Goal: Information Seeking & Learning: Learn about a topic

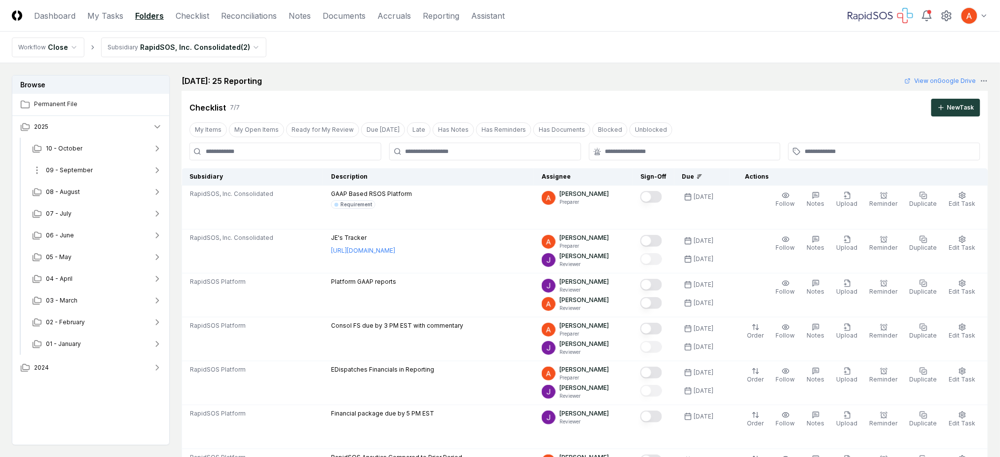
click at [109, 173] on button "09 - September" at bounding box center [97, 170] width 146 height 22
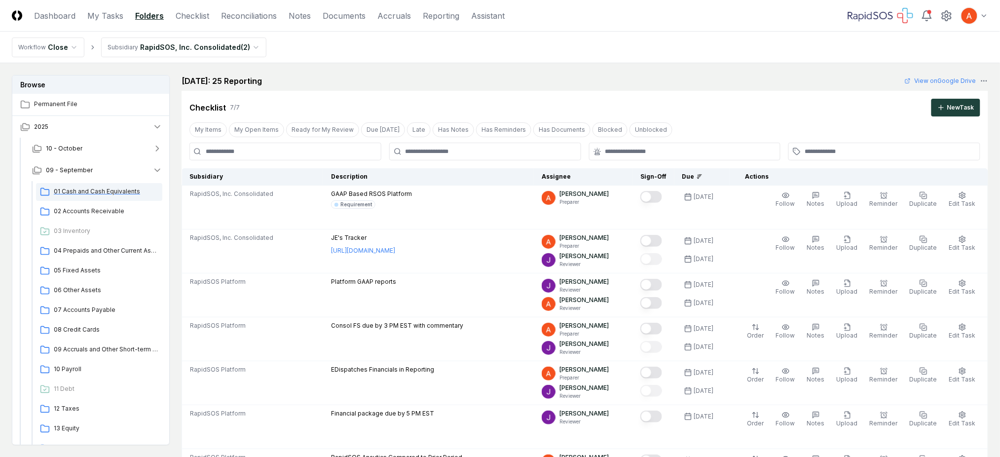
click at [103, 189] on span "01 Cash and Cash Equivalents" at bounding box center [106, 191] width 105 height 9
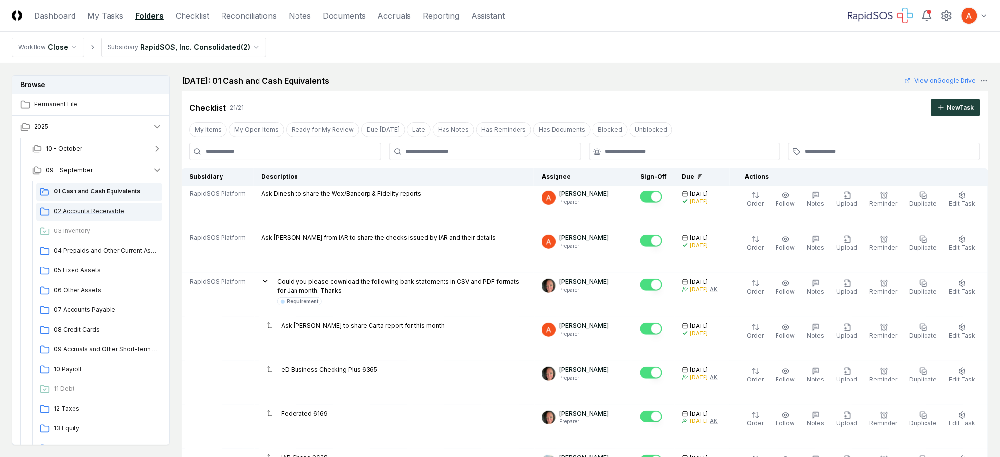
click at [70, 217] on div "02 Accounts Receivable" at bounding box center [99, 212] width 126 height 18
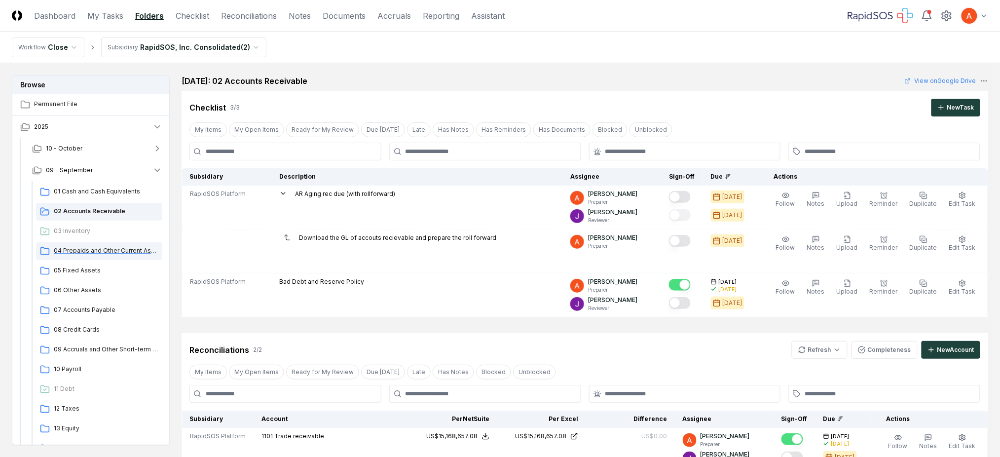
click at [96, 248] on span "04 Prepaids and Other Current Assets" at bounding box center [106, 250] width 105 height 9
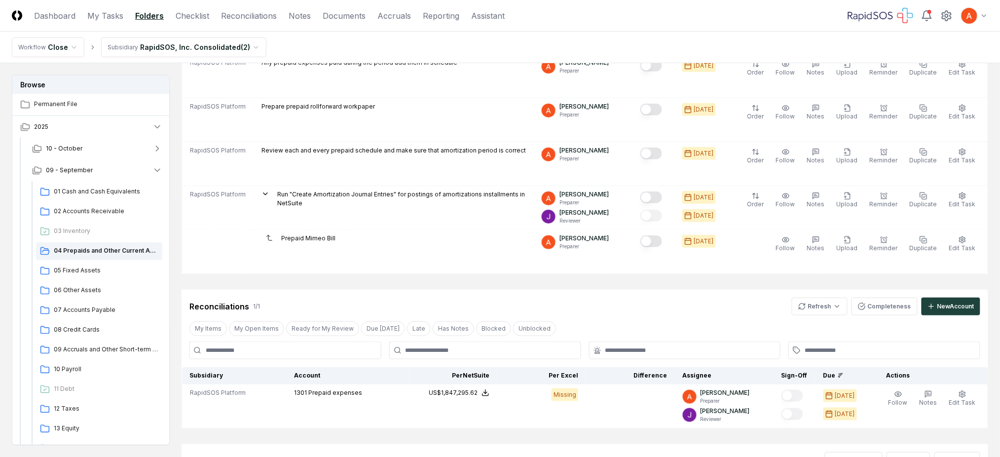
scroll to position [197, 0]
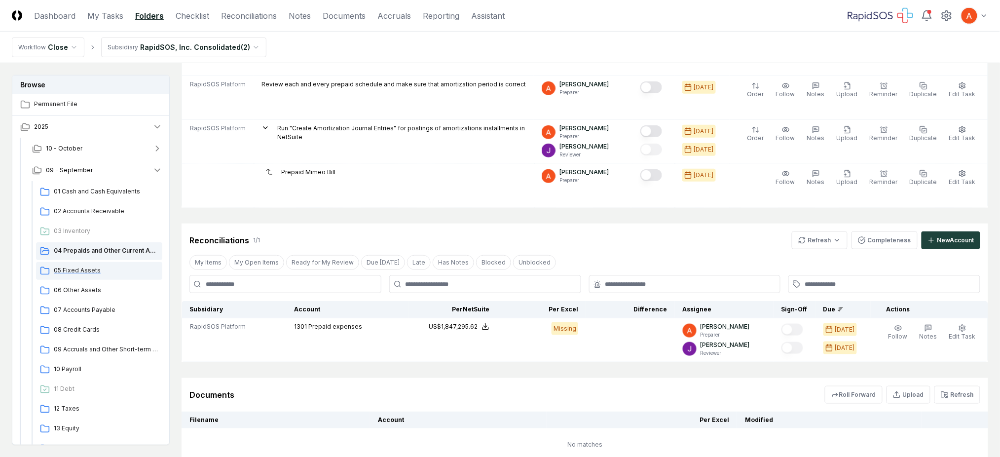
click at [72, 267] on span "05 Fixed Assets" at bounding box center [106, 270] width 105 height 9
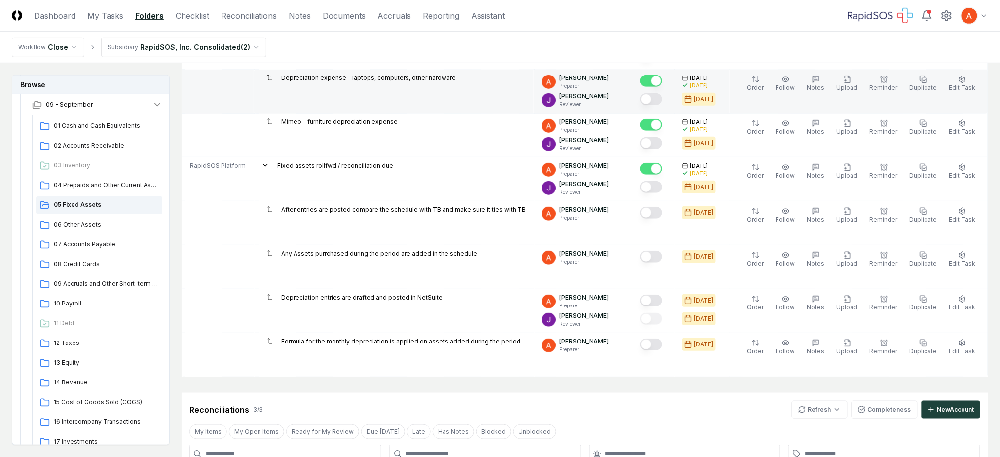
scroll to position [197, 0]
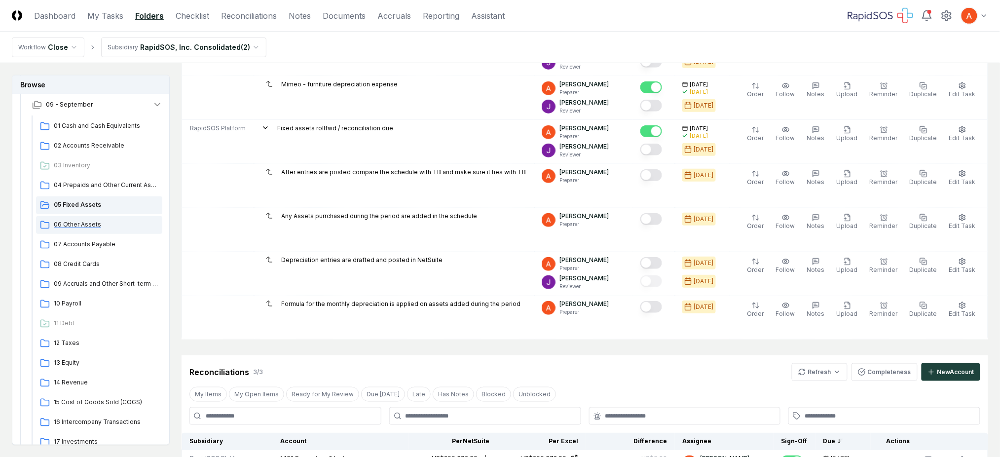
click at [92, 226] on span "06 Other Assets" at bounding box center [106, 224] width 105 height 9
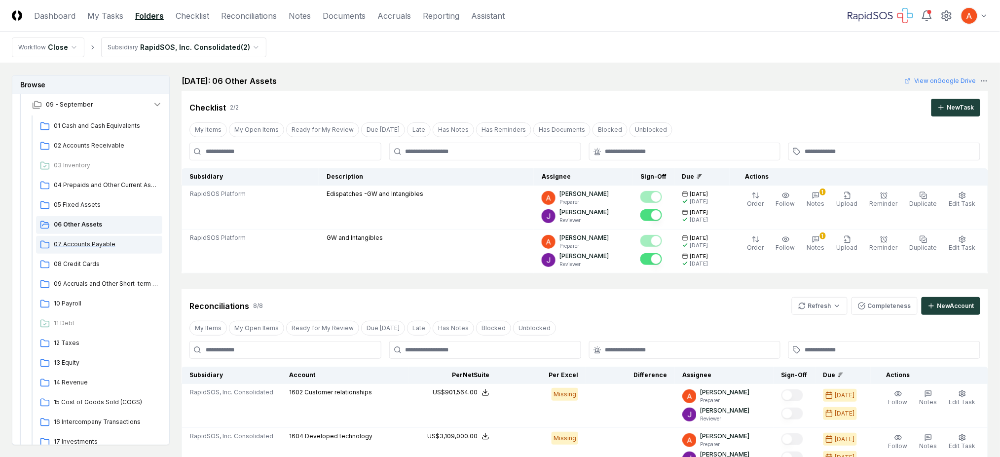
click at [87, 246] on span "07 Accounts Payable" at bounding box center [106, 244] width 105 height 9
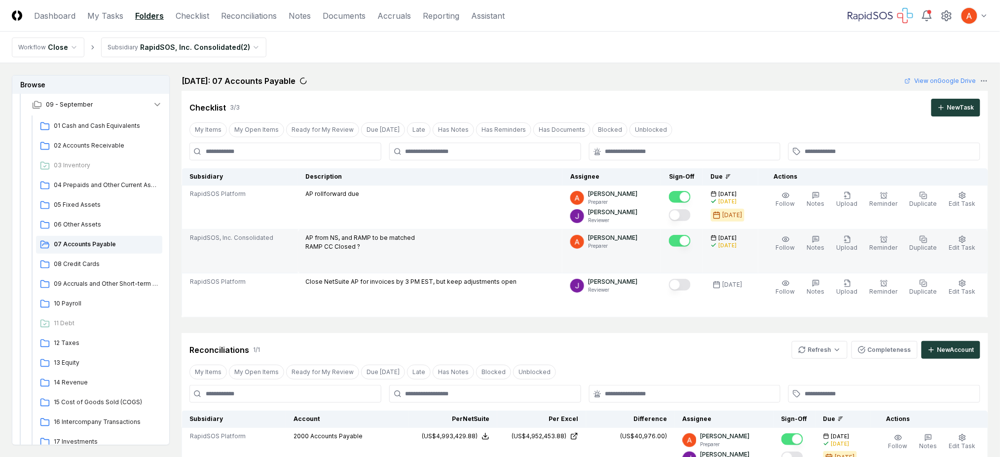
scroll to position [66, 0]
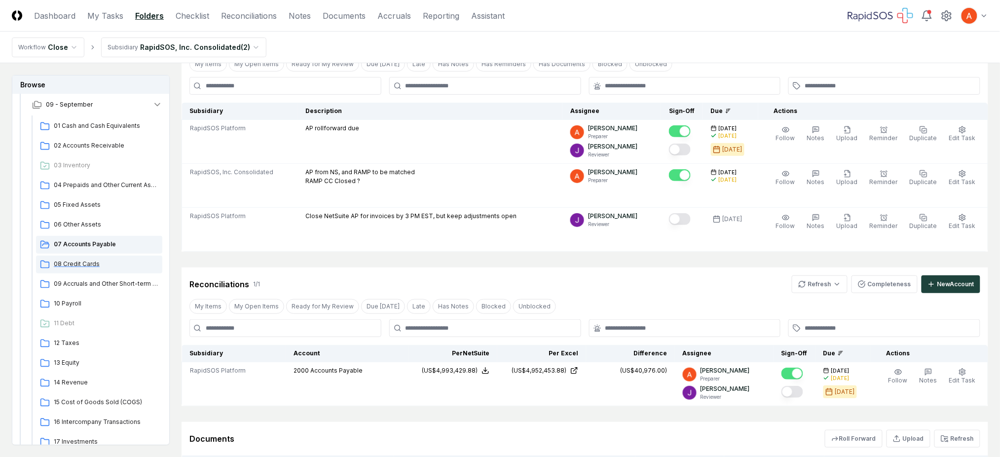
click at [76, 259] on div "08 Credit Cards" at bounding box center [99, 265] width 126 height 18
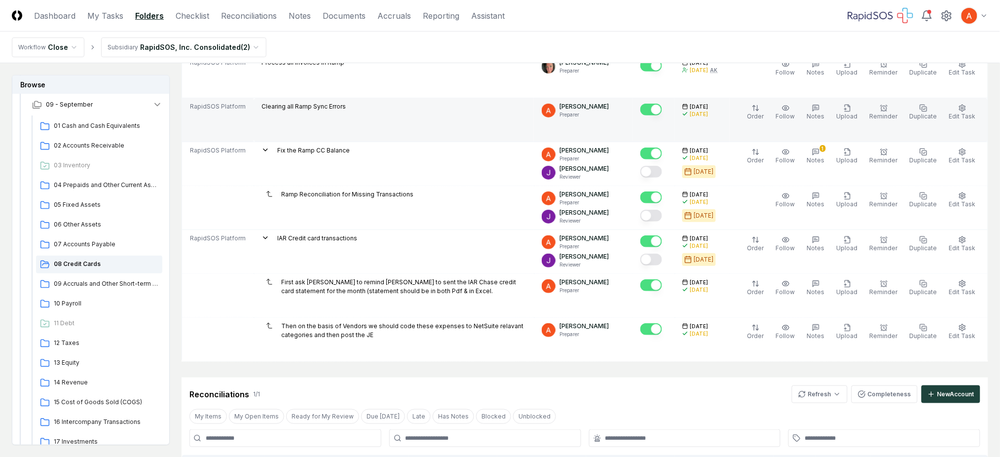
scroll to position [66, 0]
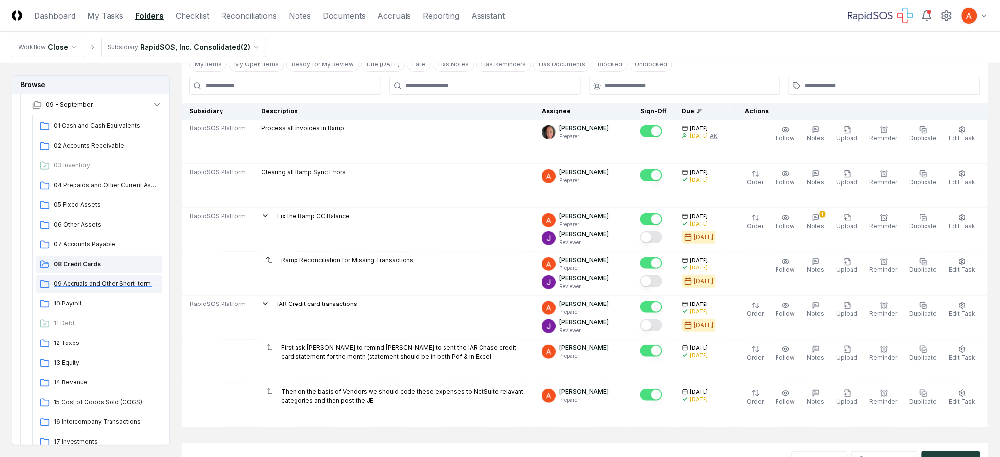
click at [109, 283] on span "09 Accruals and Other Short-term Liabilities" at bounding box center [106, 283] width 105 height 9
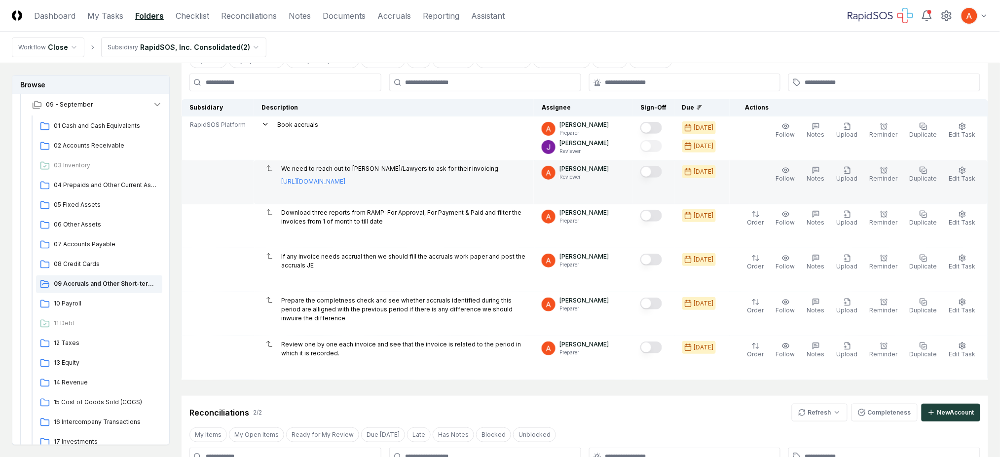
scroll to position [131, 0]
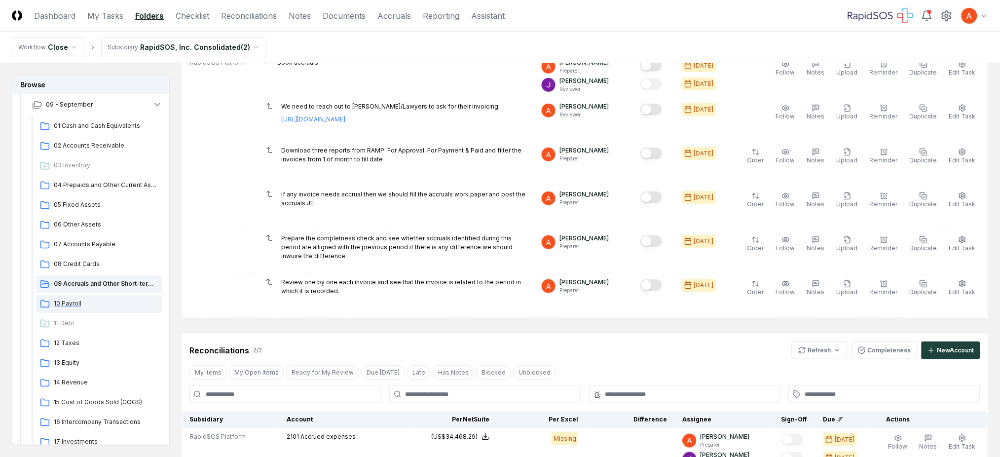
click at [79, 305] on span "10 Payroll" at bounding box center [106, 303] width 105 height 9
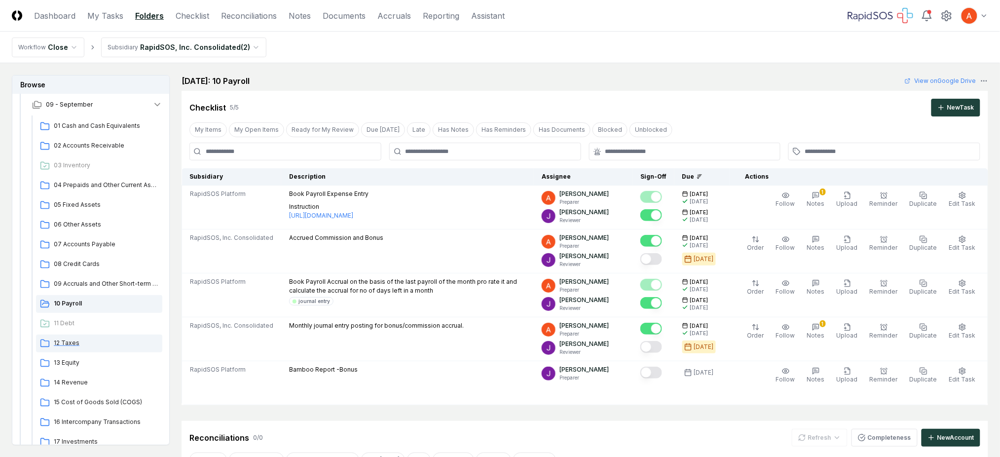
click at [77, 342] on span "12 Taxes" at bounding box center [106, 343] width 105 height 9
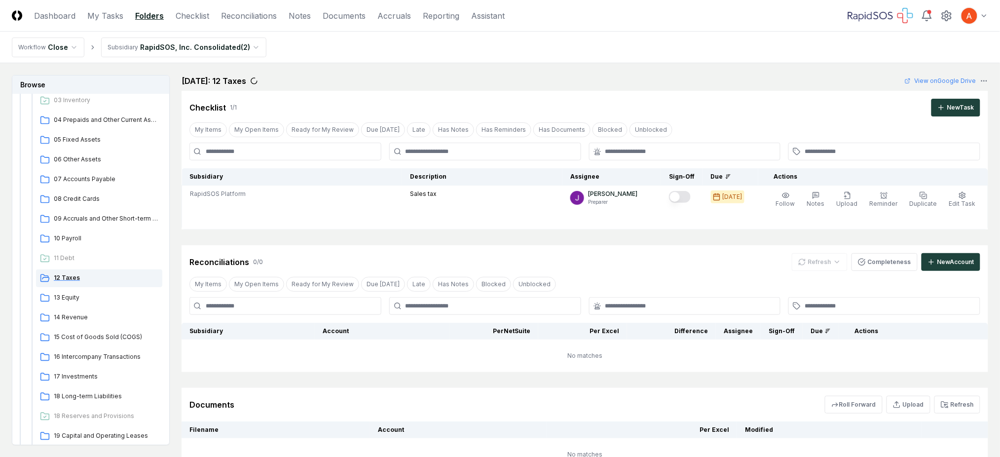
scroll to position [131, 0]
click at [80, 298] on span "13 Equity" at bounding box center [106, 297] width 105 height 9
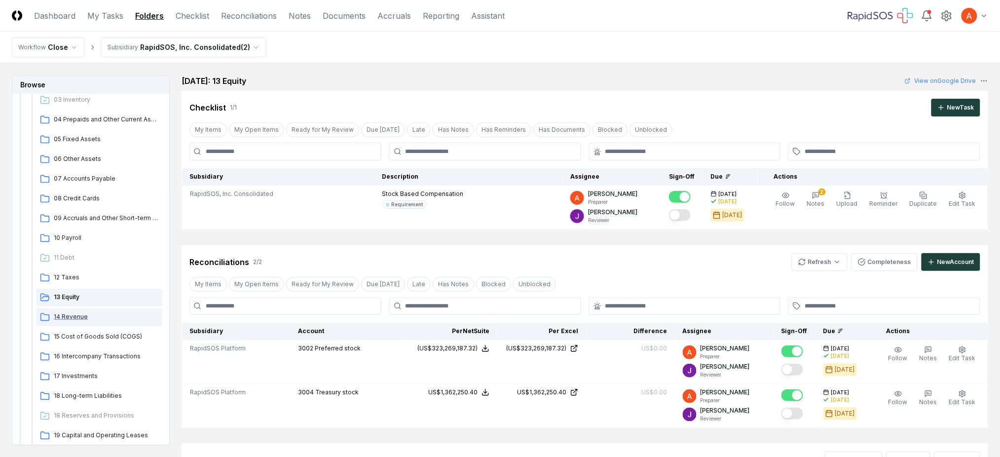
click at [75, 313] on span "14 Revenue" at bounding box center [106, 316] width 105 height 9
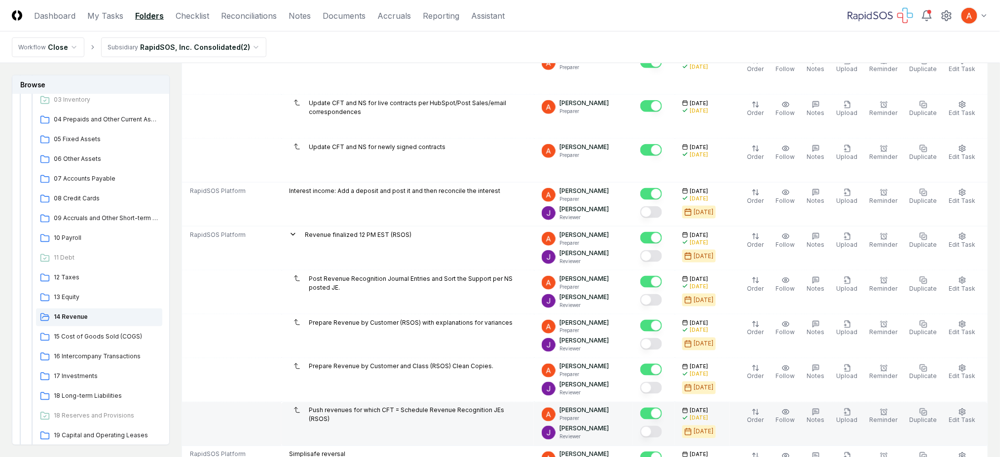
scroll to position [329, 0]
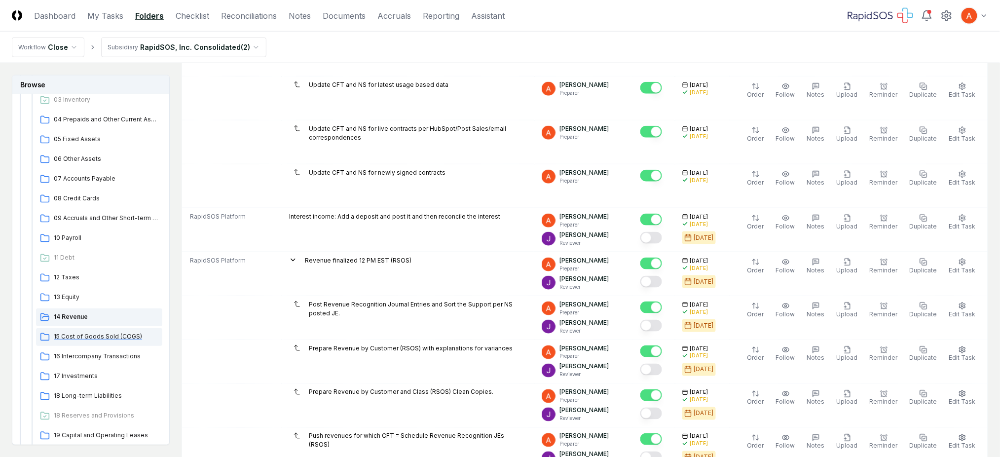
click at [124, 336] on span "15 Cost of Goods Sold (COGS)" at bounding box center [106, 336] width 105 height 9
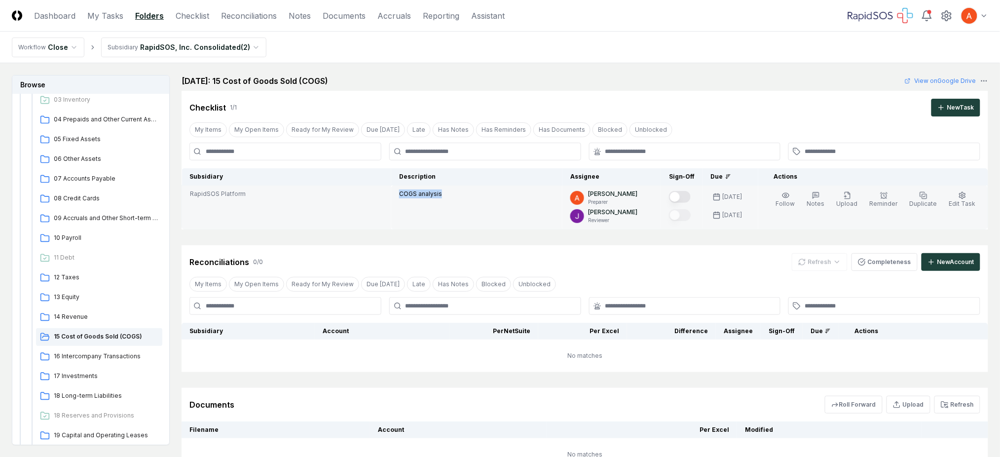
drag, startPoint x: 412, startPoint y: 191, endPoint x: 381, endPoint y: 197, distance: 32.1
click at [381, 197] on tr "RapidSOS Platform COGS analysis [PERSON_NAME] Preparer [PERSON_NAME] Reviewer […" at bounding box center [585, 208] width 806 height 44
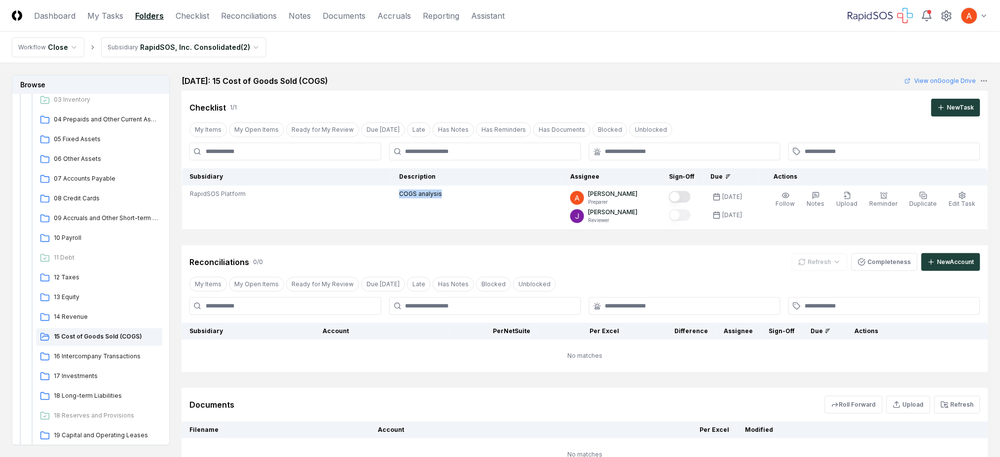
copy tr "COGS analysis"
click at [97, 353] on span "16 Intercompany Transactions" at bounding box center [106, 356] width 105 height 9
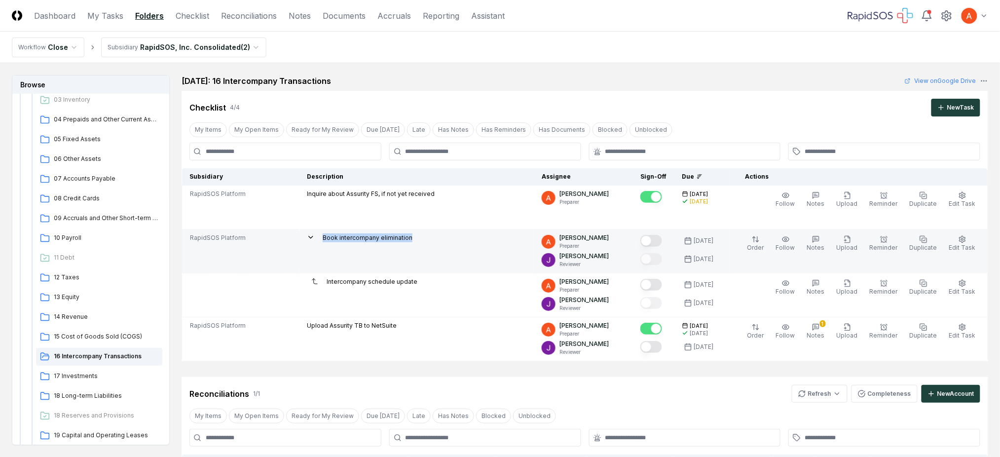
drag, startPoint x: 419, startPoint y: 238, endPoint x: 326, endPoint y: 242, distance: 92.9
click at [326, 242] on div "Book intercompany elimination" at bounding box center [416, 238] width 219 height 11
copy p "Book intercompany elimination"
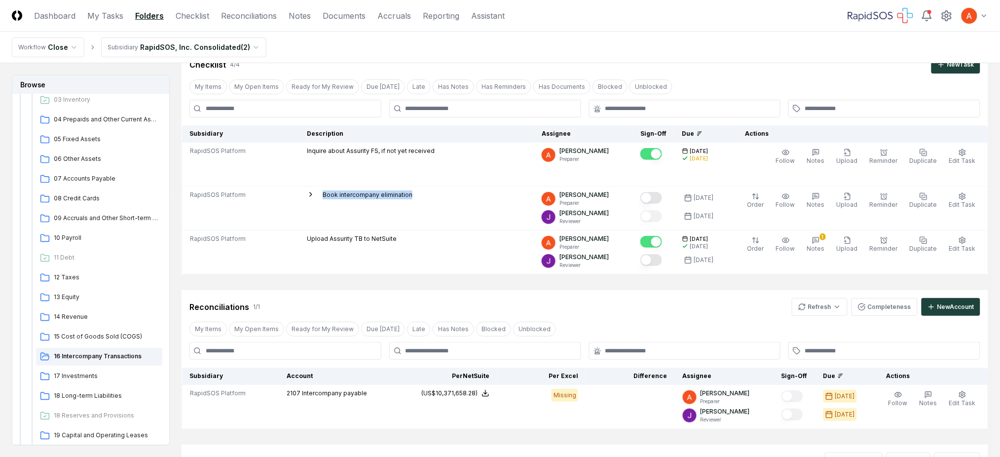
scroll to position [66, 0]
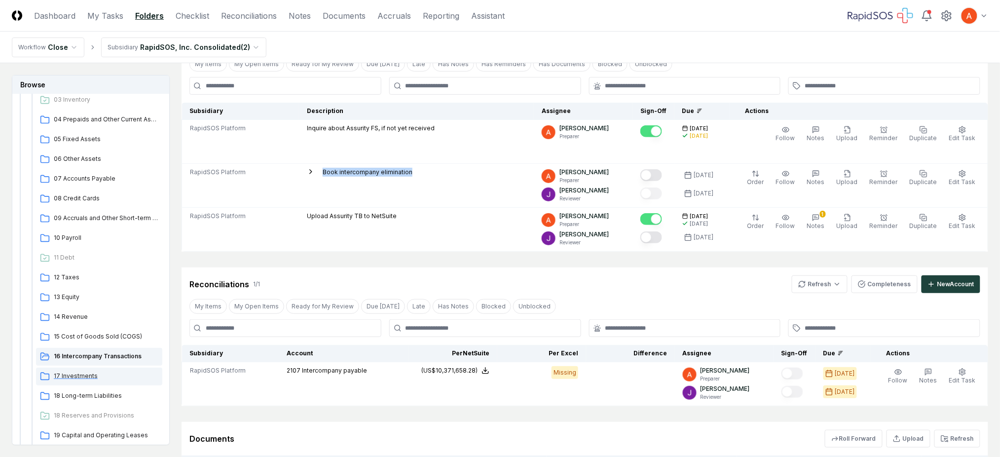
click at [76, 375] on span "17 Investments" at bounding box center [106, 376] width 105 height 9
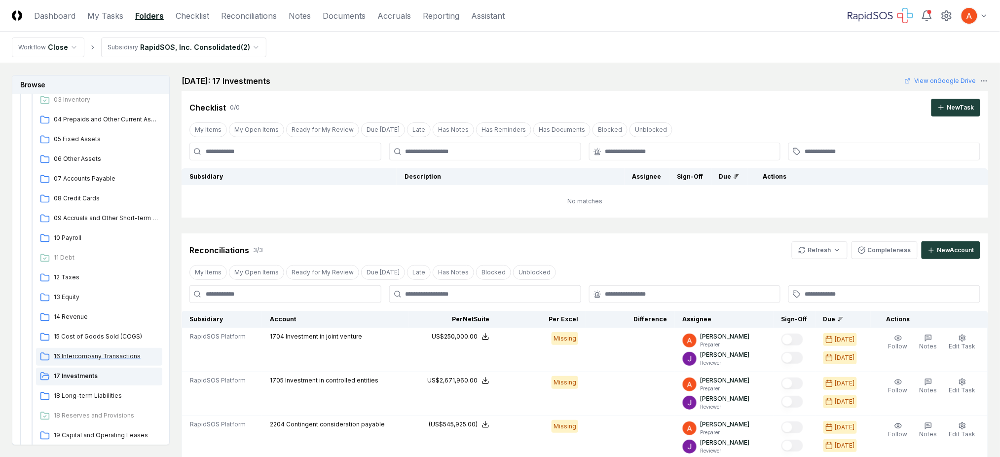
scroll to position [197, 0]
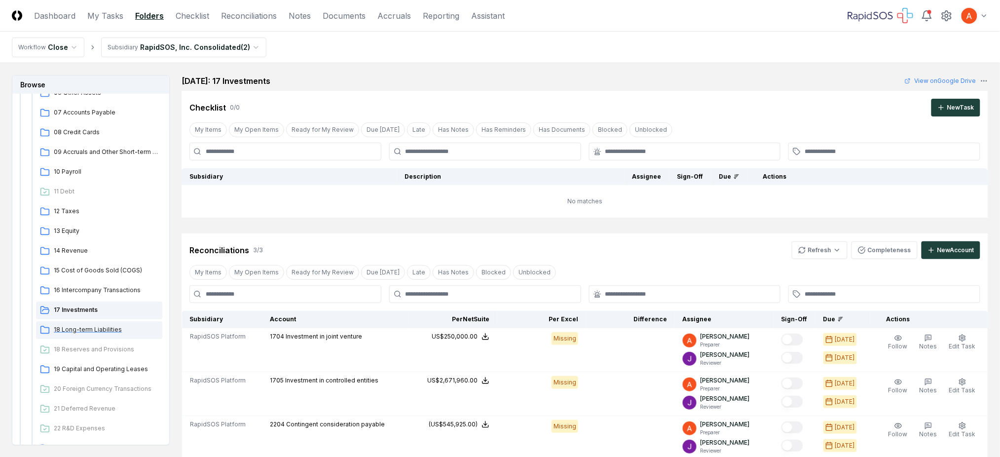
click at [90, 331] on span "18 Long-term Liabilities" at bounding box center [106, 329] width 105 height 9
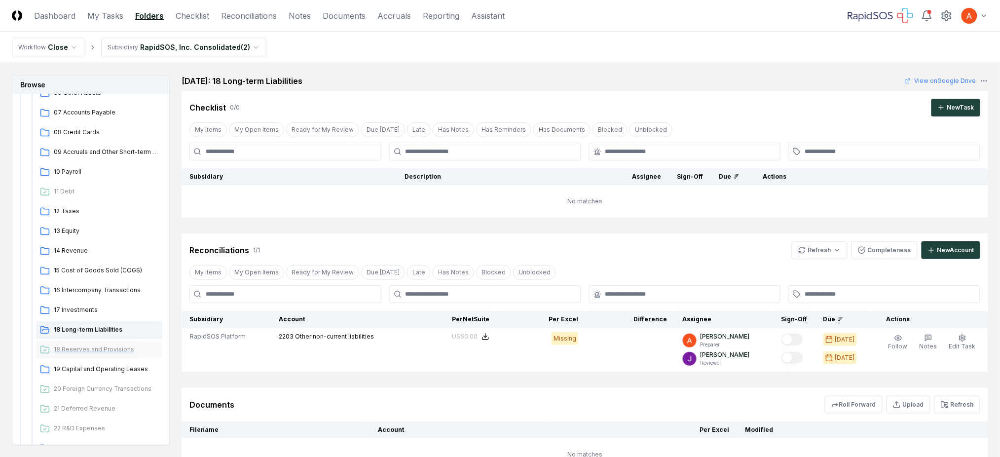
click at [92, 351] on span "18 Reserves and Provisions" at bounding box center [106, 349] width 105 height 9
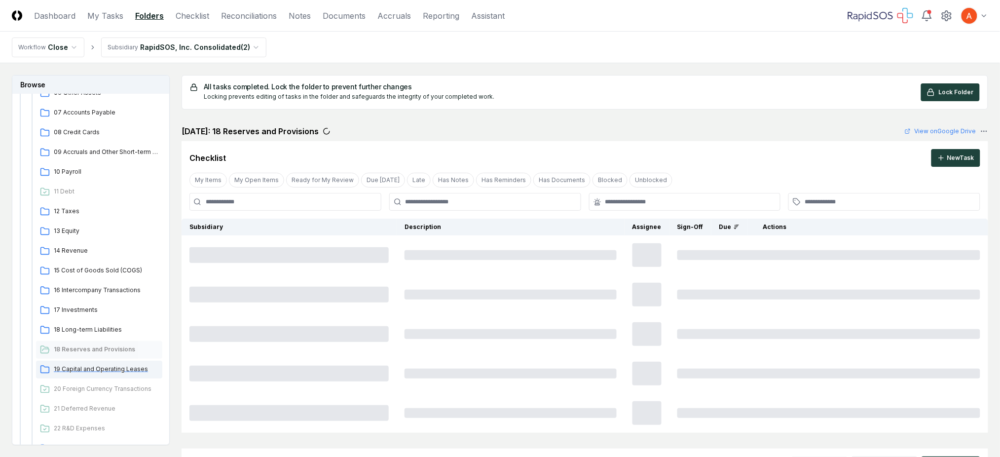
click at [103, 370] on span "19 Capital and Operating Leases" at bounding box center [106, 369] width 105 height 9
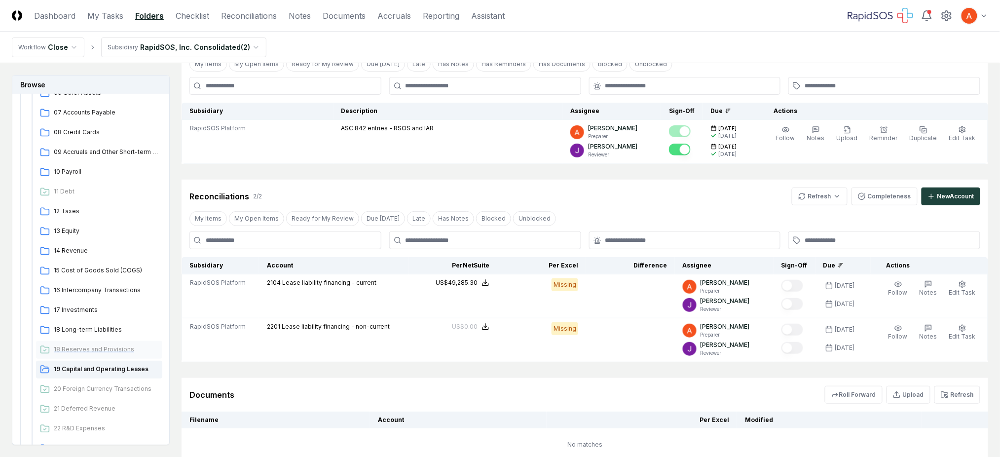
scroll to position [263, 0]
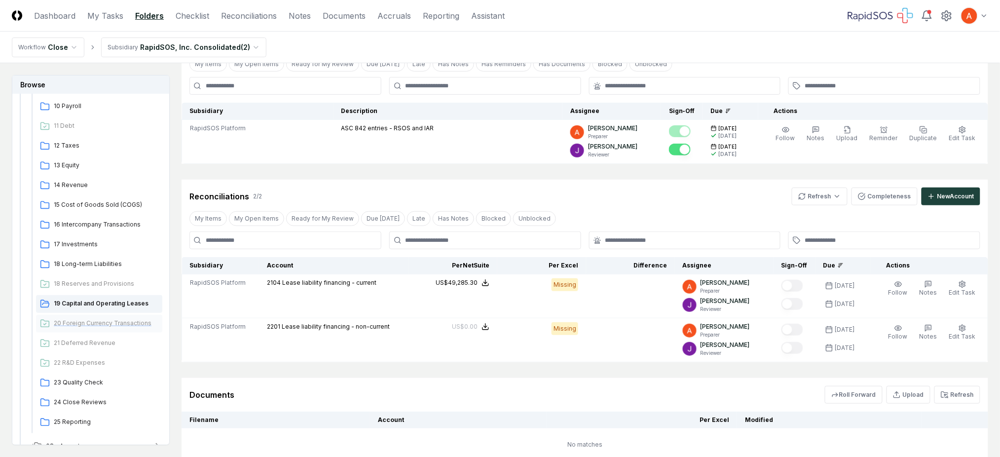
click at [104, 325] on span "20 Foreign Currency Transactions" at bounding box center [106, 323] width 105 height 9
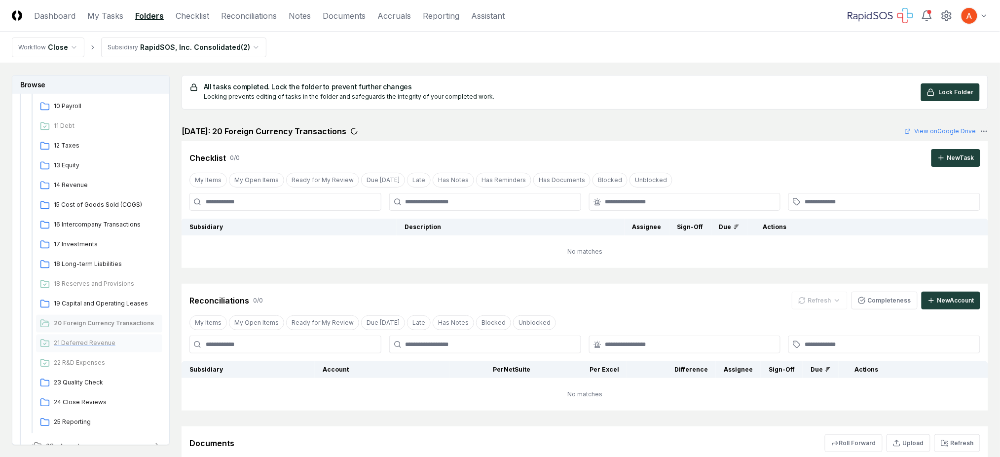
click at [94, 344] on span "21 Deferred Revenue" at bounding box center [106, 343] width 105 height 9
click at [89, 360] on span "22 R&D Expenses" at bounding box center [106, 362] width 105 height 9
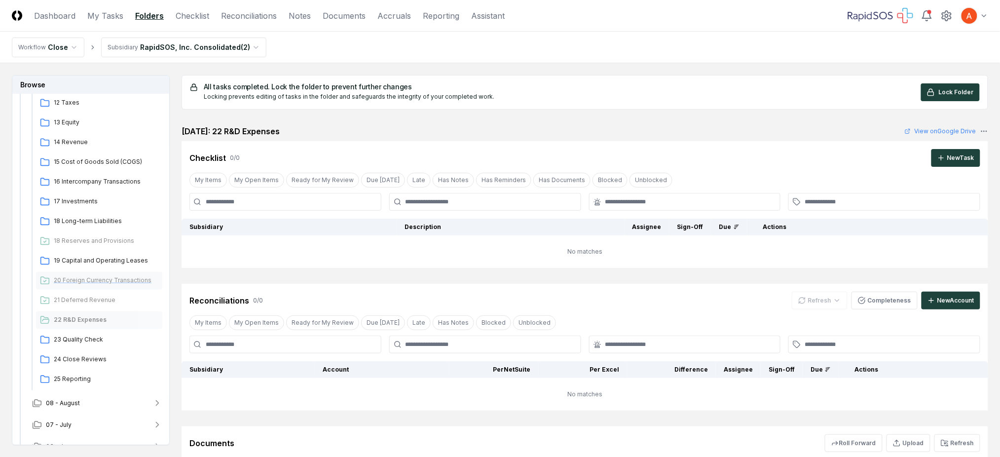
scroll to position [329, 0]
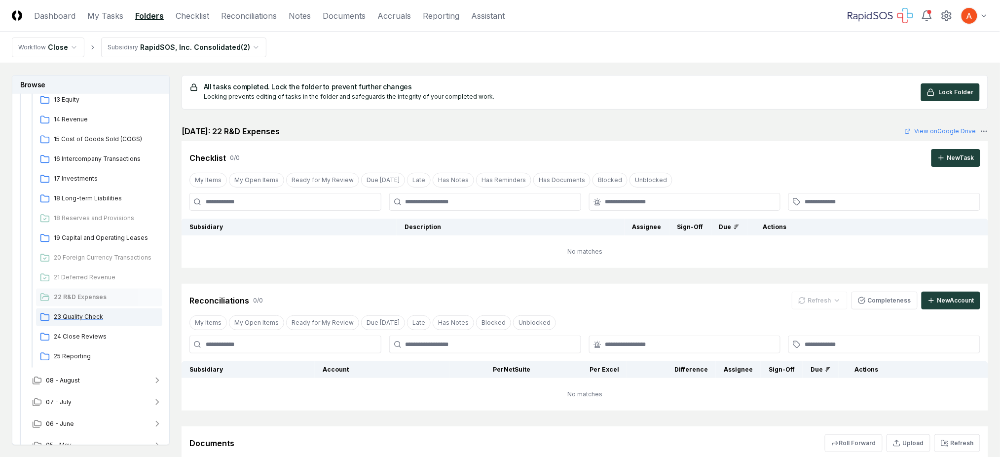
click at [81, 318] on span "23 Quality Check" at bounding box center [106, 316] width 105 height 9
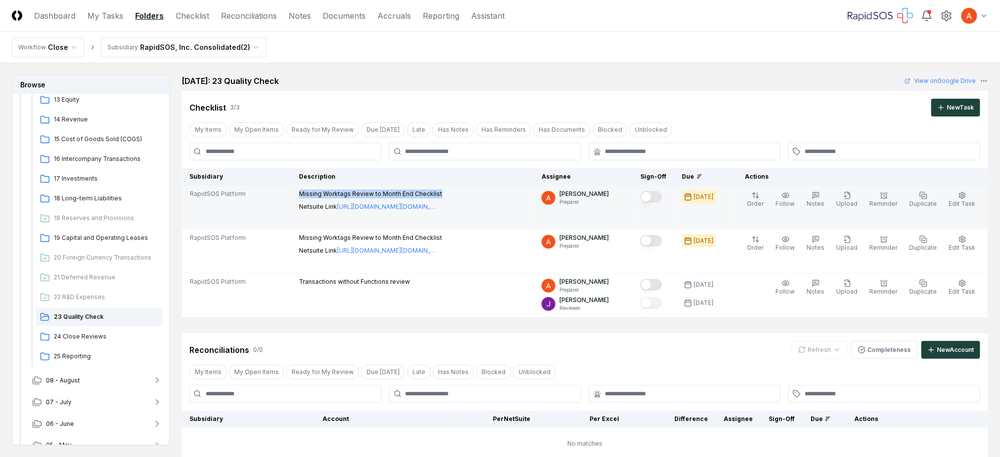
drag, startPoint x: 436, startPoint y: 189, endPoint x: 300, endPoint y: 196, distance: 136.4
click at [300, 196] on td "Missing Worktags Review to Month End Checklist Netsuite Link [URL][DOMAIN_NAME]…" at bounding box center [413, 208] width 242 height 44
copy p "Missing Worktags Review to Month End Checklist"
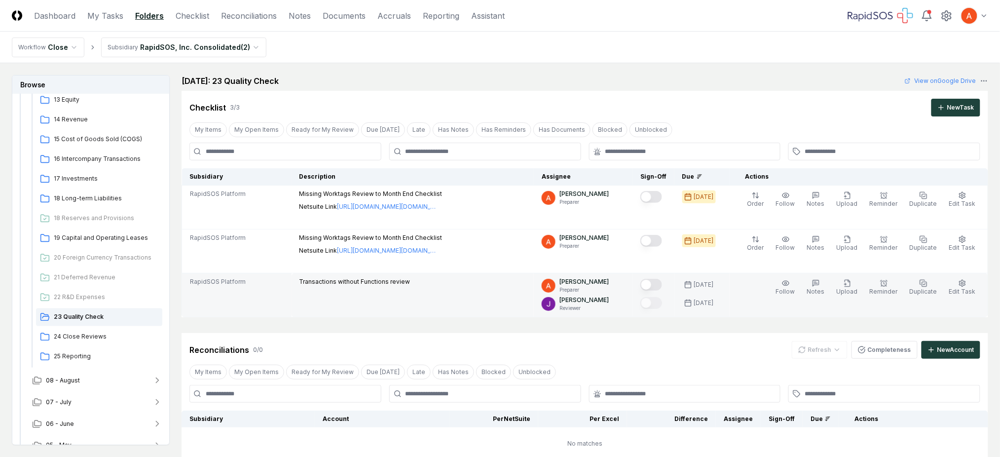
click at [341, 282] on p "Transactions without Functions review" at bounding box center [355, 281] width 111 height 9
copy div "Transactions without Functions review"
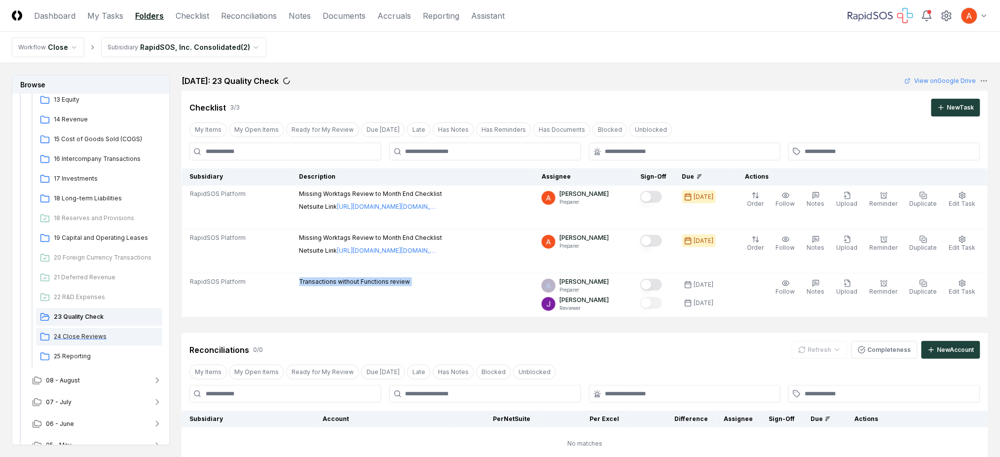
click at [89, 337] on span "24 Close Reviews" at bounding box center [106, 336] width 105 height 9
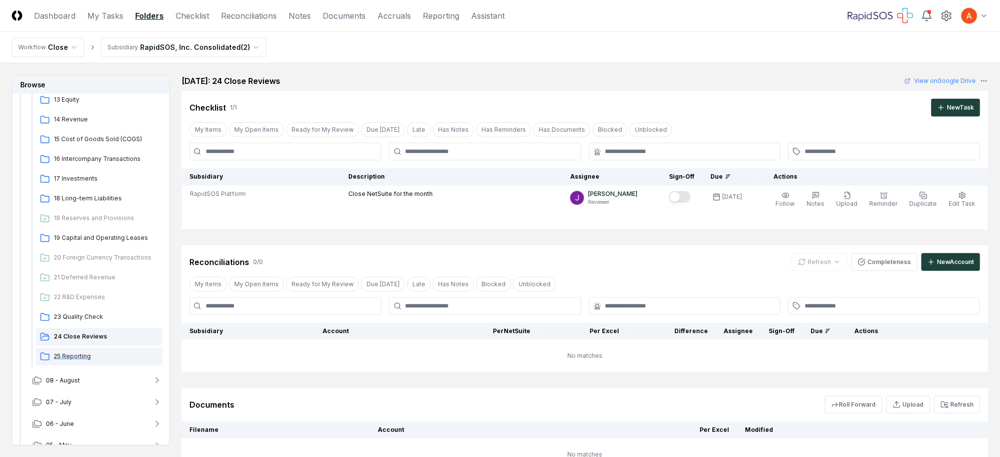
click at [90, 353] on span "25 Reporting" at bounding box center [106, 356] width 105 height 9
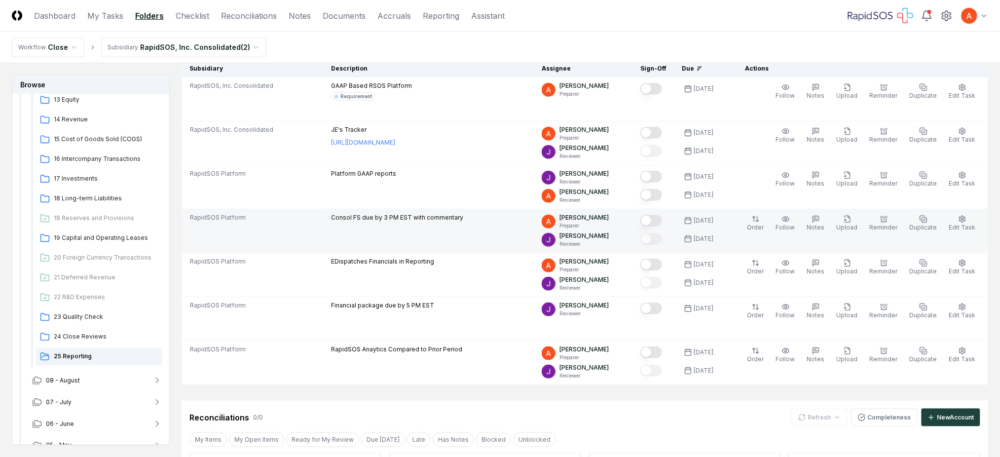
scroll to position [131, 0]
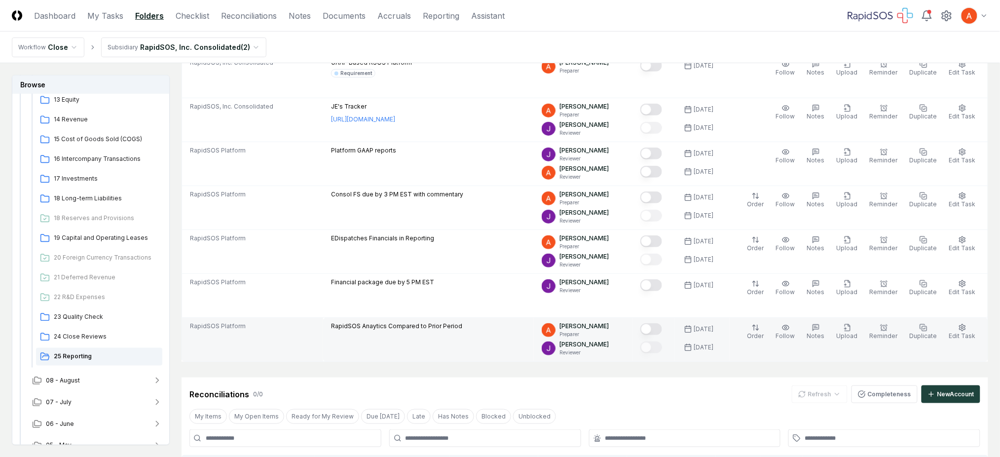
click at [422, 325] on p "RapidSOS Anaytics Compared to Prior Period" at bounding box center [396, 326] width 131 height 9
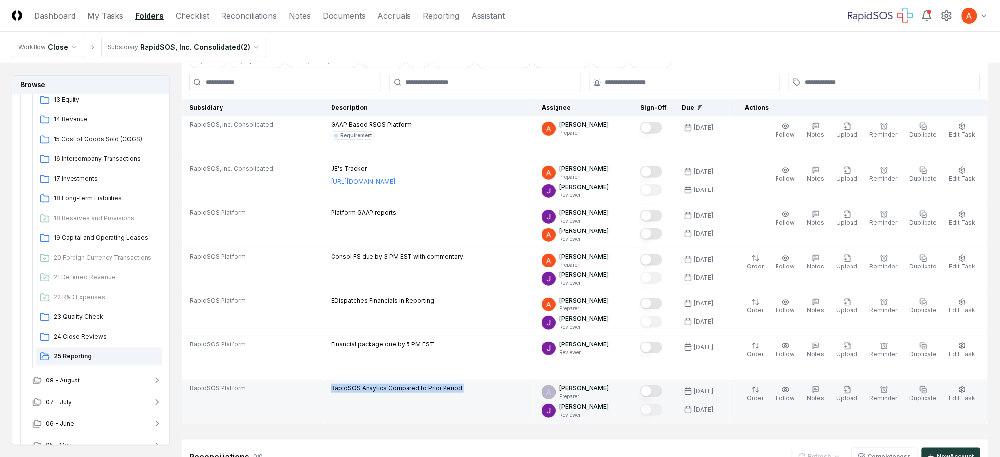
scroll to position [0, 0]
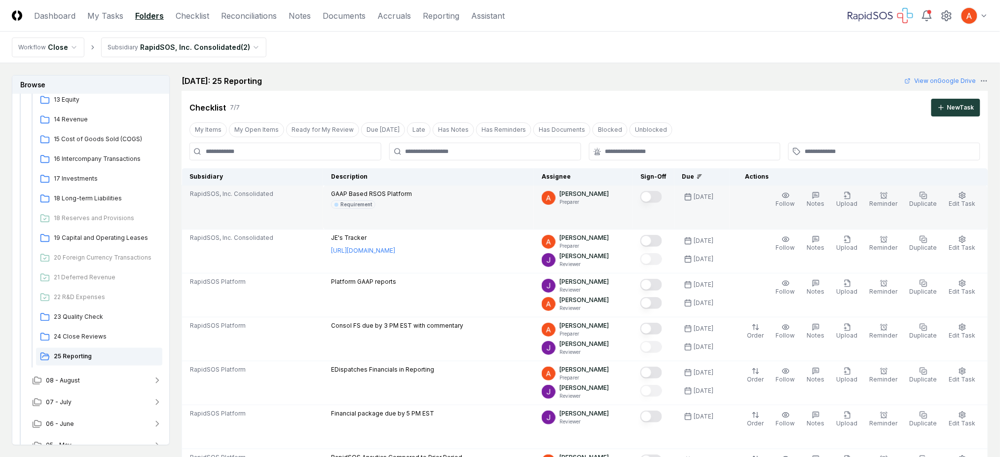
click at [405, 194] on p "GAAP Based RSOS Platform" at bounding box center [371, 194] width 81 height 9
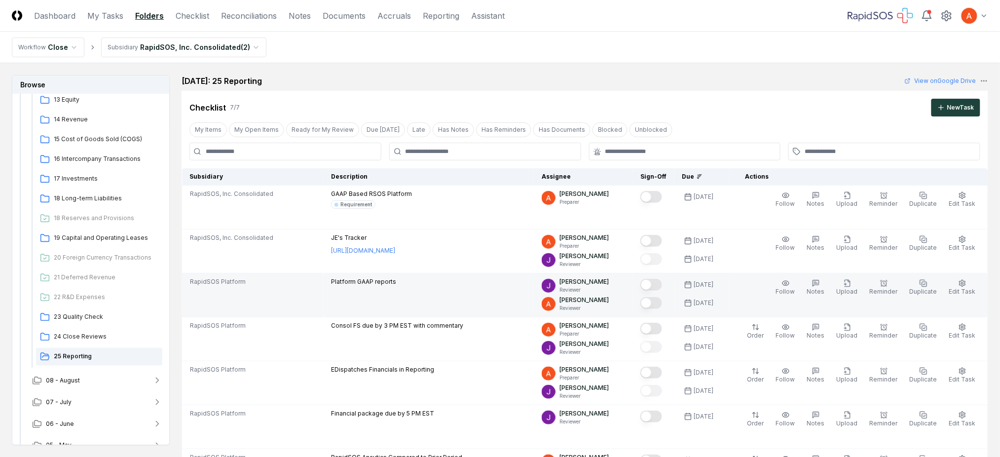
click at [384, 283] on p "Platform GAAP reports" at bounding box center [363, 281] width 65 height 9
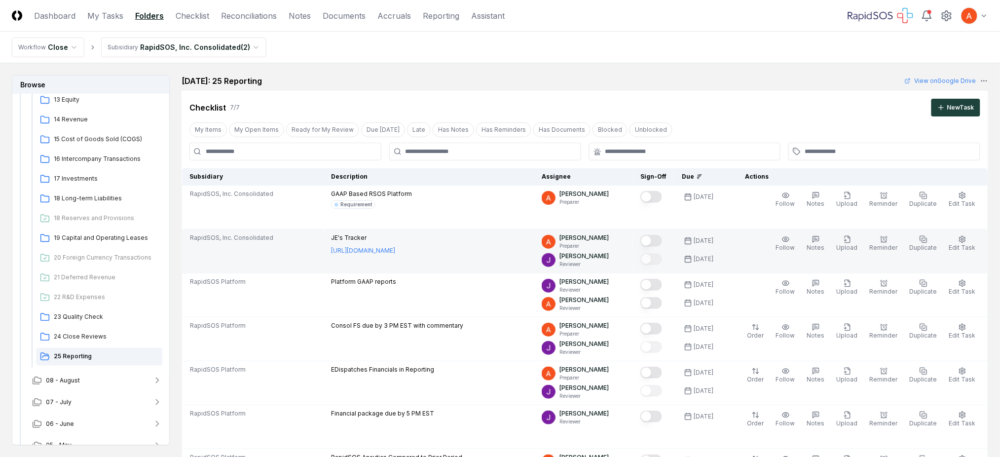
click at [361, 232] on td "JE's Tracker [URL][DOMAIN_NAME]" at bounding box center [428, 251] width 211 height 44
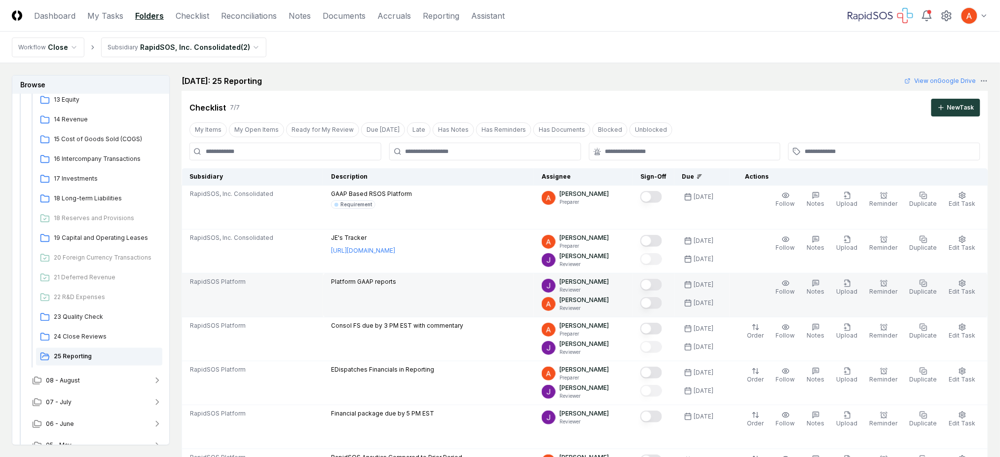
click at [381, 283] on p "Platform GAAP reports" at bounding box center [363, 281] width 65 height 9
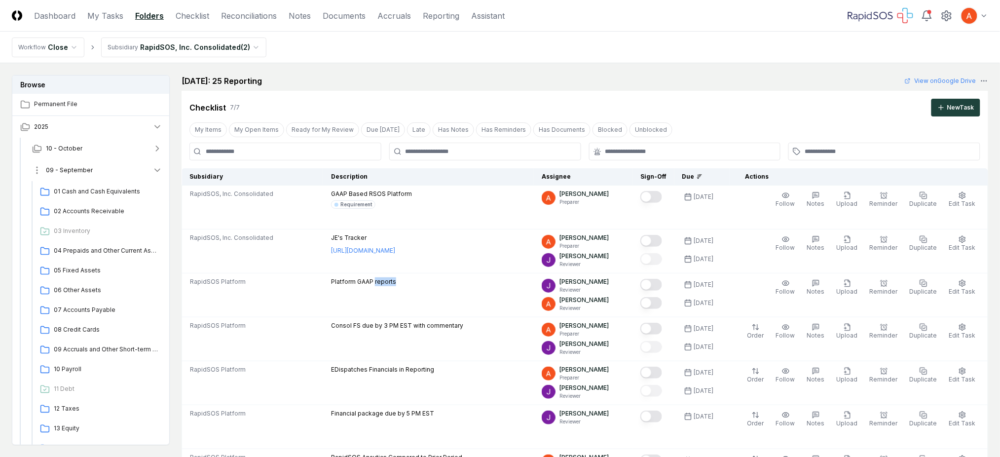
click at [144, 171] on button "09 - September" at bounding box center [97, 170] width 146 height 22
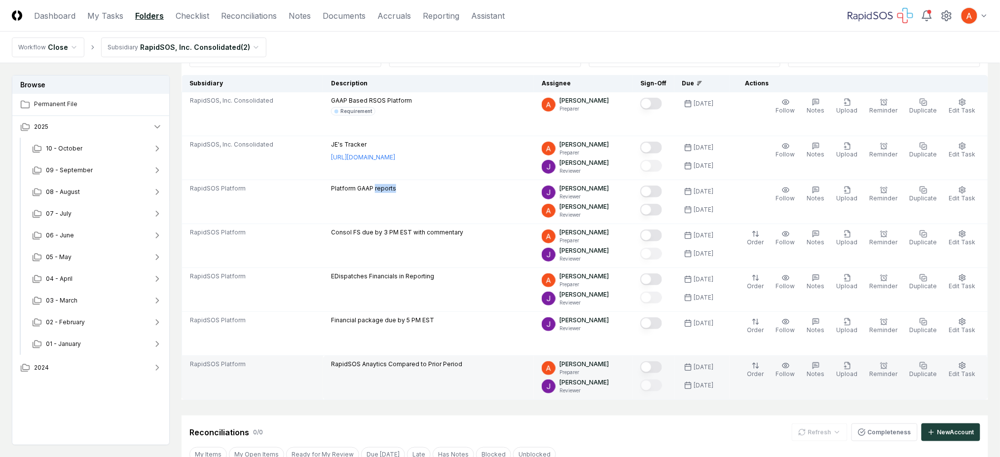
scroll to position [131, 0]
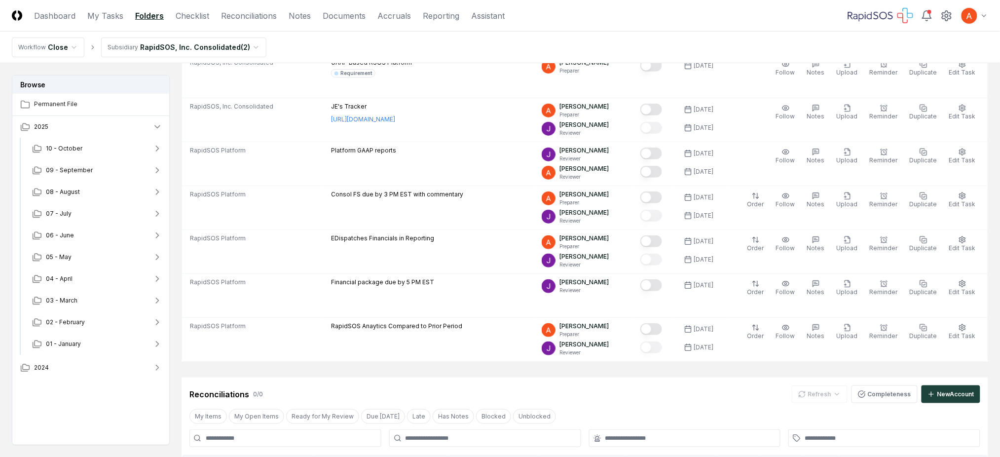
drag, startPoint x: 445, startPoint y: 93, endPoint x: 429, endPoint y: 48, distance: 47.9
click at [446, 93] on td "GAAP Based RSOS Platform Requirement" at bounding box center [428, 76] width 211 height 44
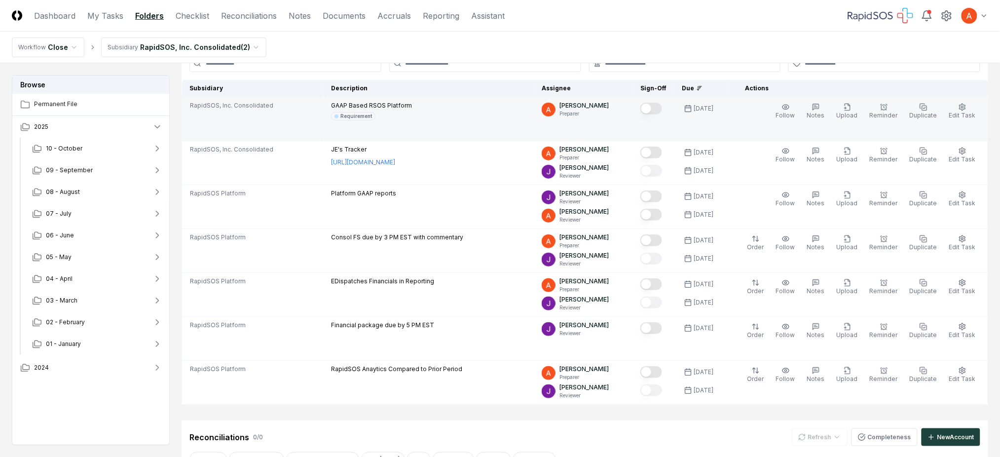
scroll to position [66, 0]
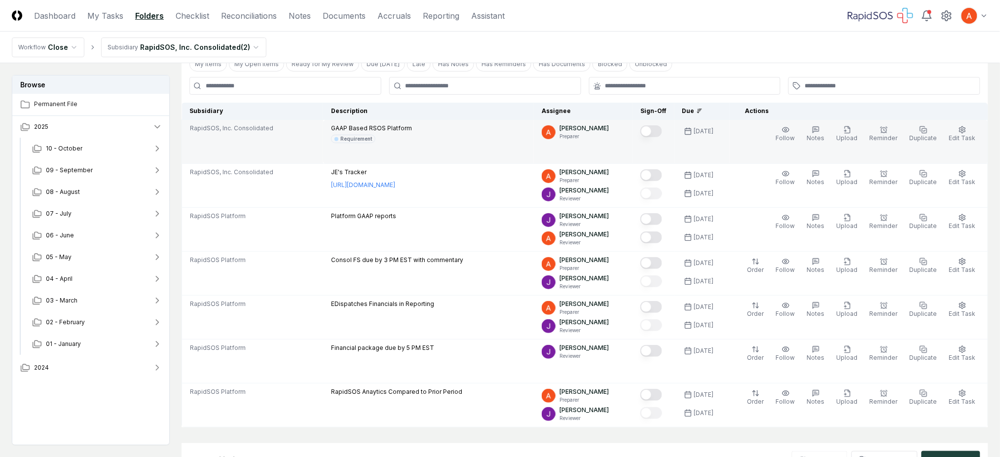
click at [395, 130] on p "GAAP Based RSOS Platform" at bounding box center [371, 128] width 81 height 9
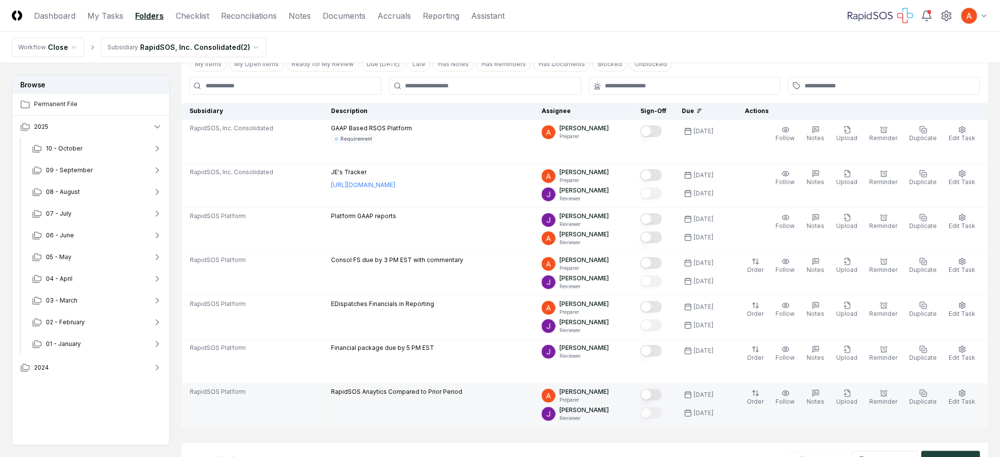
click at [421, 391] on p "RapidSOS Anaytics Compared to Prior Period" at bounding box center [396, 391] width 131 height 9
copy div "RapidSOS Anaytics Compared to Prior Period"
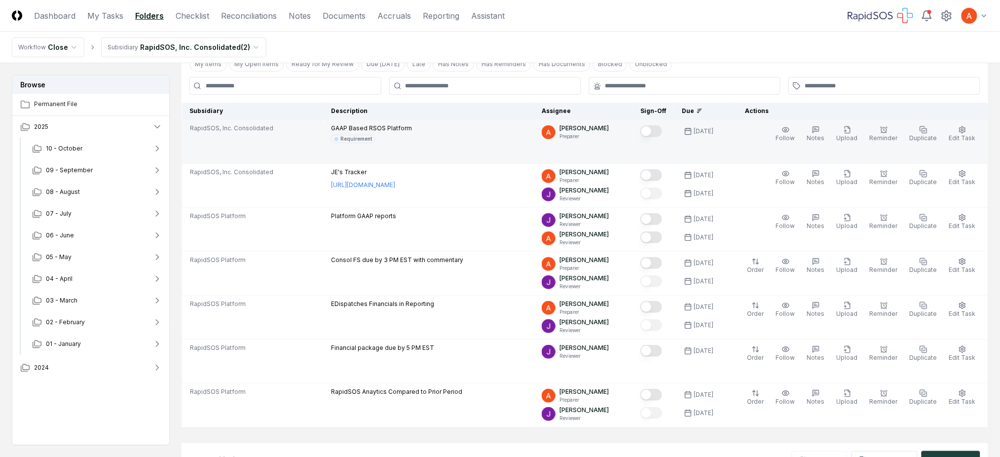
click at [394, 127] on p "GAAP Based RSOS Platform" at bounding box center [371, 128] width 81 height 9
copy p "GAAP Based RSOS Platform"
click at [499, 139] on div "GAAP Based RSOS Platform Requirement" at bounding box center [428, 133] width 195 height 19
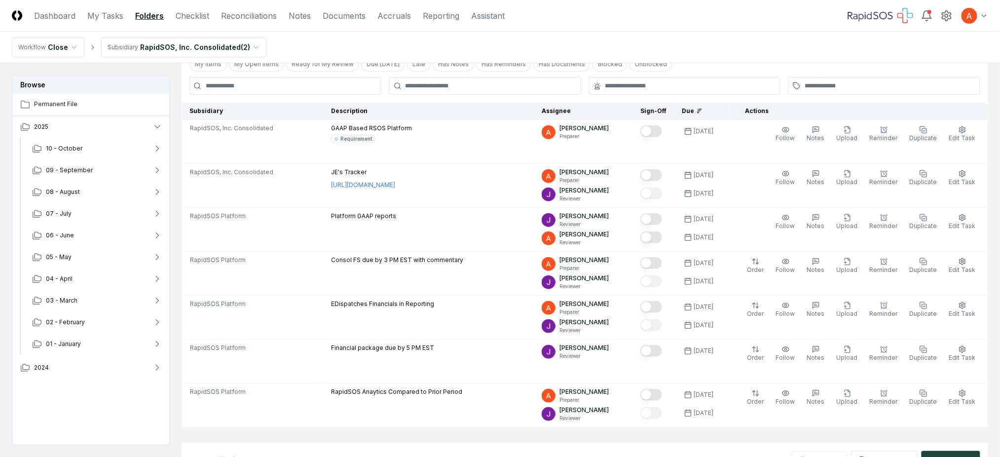
click at [716, 47] on nav "Workflow Close Subsidiary RapidSOS, Inc. Consolidated ( 2 )" at bounding box center [500, 48] width 1000 height 32
